Goal: Transaction & Acquisition: Purchase product/service

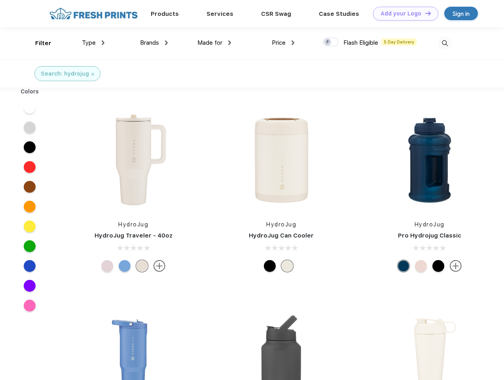
scroll to position [0, 0]
click at [403, 13] on link "Add your Logo Design Tool" at bounding box center [405, 14] width 65 height 14
click at [0, 0] on div "Design Tool" at bounding box center [0, 0] width 0 height 0
click at [425, 13] on link "Add your Logo Design Tool" at bounding box center [405, 14] width 65 height 14
click at [38, 43] on div "Filter" at bounding box center [43, 43] width 16 height 9
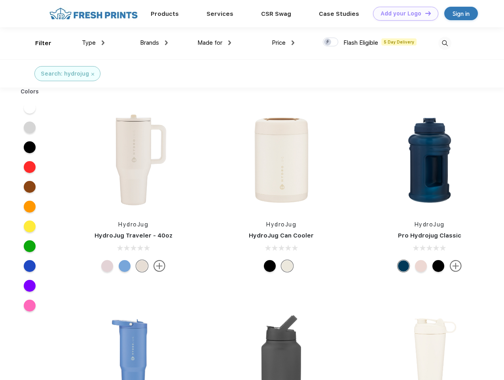
click at [93, 43] on span "Type" at bounding box center [89, 42] width 14 height 7
click at [154, 43] on span "Brands" at bounding box center [149, 42] width 19 height 7
click at [215, 43] on span "Made for" at bounding box center [210, 42] width 25 height 7
click at [283, 43] on span "Price" at bounding box center [279, 42] width 14 height 7
click at [331, 42] on div at bounding box center [330, 42] width 15 height 9
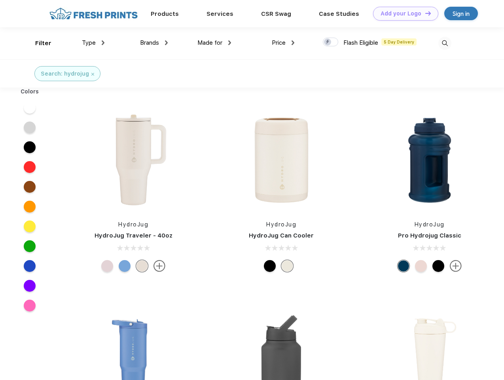
click at [328, 42] on input "checkbox" at bounding box center [325, 39] width 5 height 5
click at [445, 43] on img at bounding box center [445, 43] width 13 height 13
